Goal: Navigation & Orientation: Find specific page/section

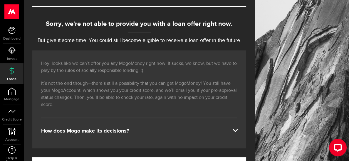
scroll to position [51, 0]
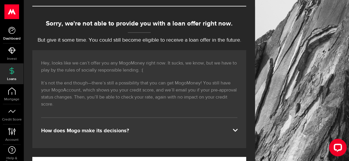
click at [14, 34] on link "Dashboard" at bounding box center [11, 33] width 23 height 20
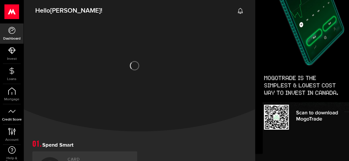
click at [13, 114] on icon at bounding box center [11, 111] width 7 height 7
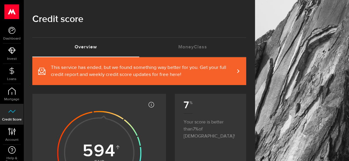
click at [14, 11] on use at bounding box center [12, 11] width 14 height 15
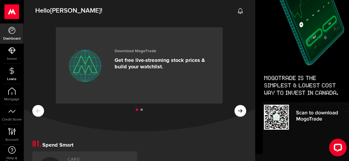
click at [10, 49] on icon at bounding box center [11, 50] width 7 height 7
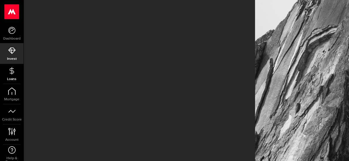
click at [10, 49] on icon at bounding box center [11, 50] width 7 height 7
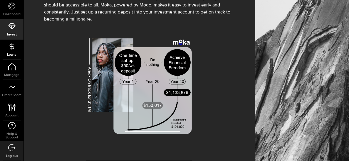
scroll to position [102, 0]
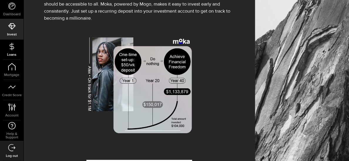
click at [10, 49] on icon at bounding box center [11, 46] width 7 height 7
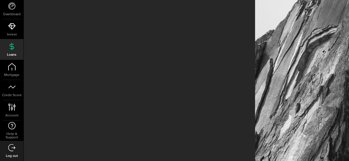
click at [12, 148] on icon at bounding box center [11, 147] width 7 height 7
